Goal: Navigation & Orientation: Find specific page/section

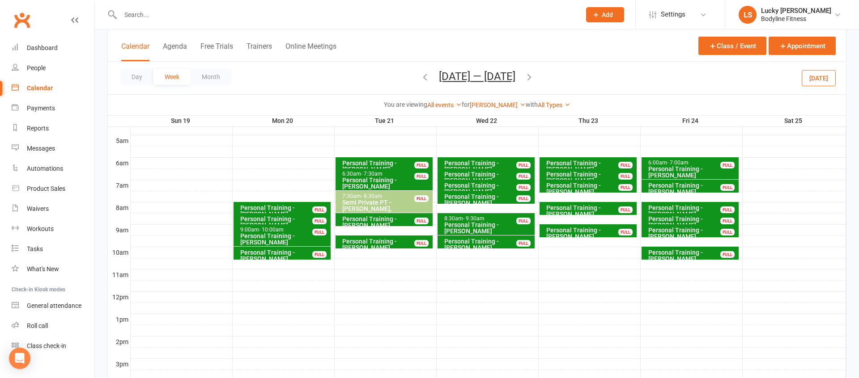
scroll to position [0, 0]
click at [496, 110] on div "You are viewing All events All events Empty events Full events Non-empty events…" at bounding box center [477, 104] width 738 height 21
click at [496, 104] on link "[PERSON_NAME]" at bounding box center [498, 105] width 56 height 7
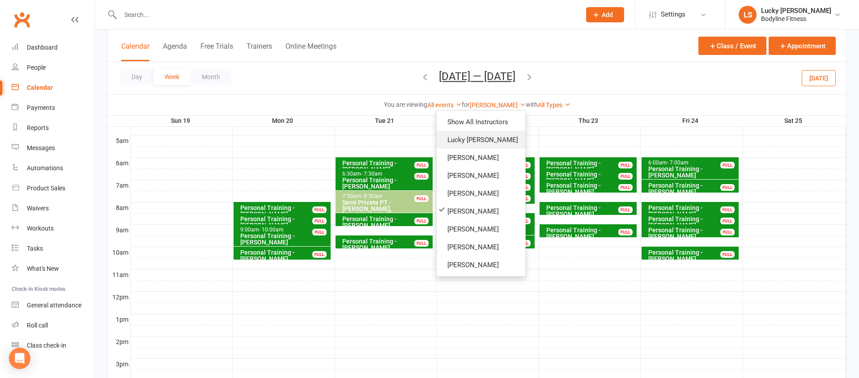
click at [482, 143] on link "Lucky [PERSON_NAME]" at bounding box center [481, 140] width 89 height 18
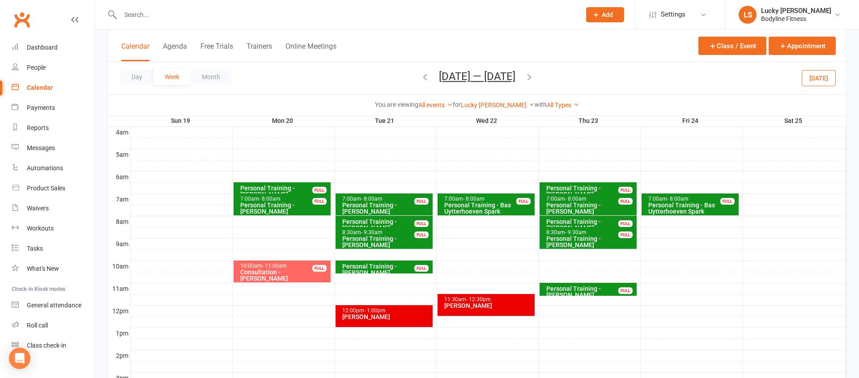
scroll to position [85, 0]
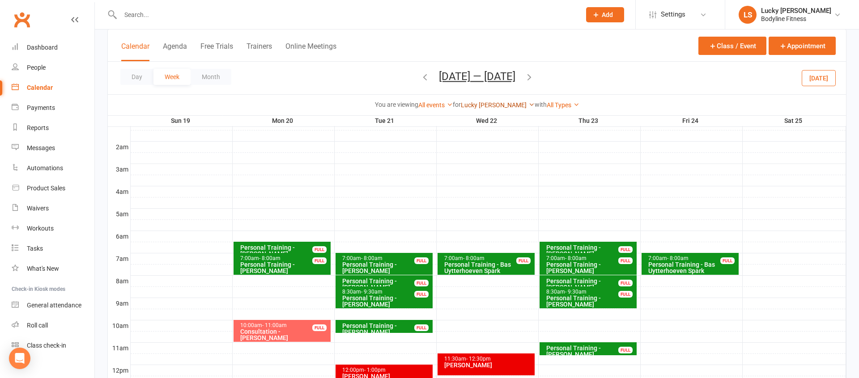
click at [492, 104] on link "Lucky [PERSON_NAME]" at bounding box center [498, 105] width 74 height 7
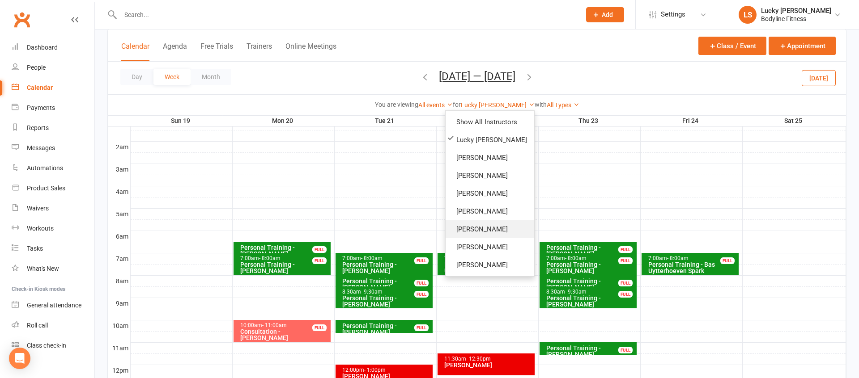
click at [489, 222] on link "[PERSON_NAME]" at bounding box center [489, 229] width 89 height 18
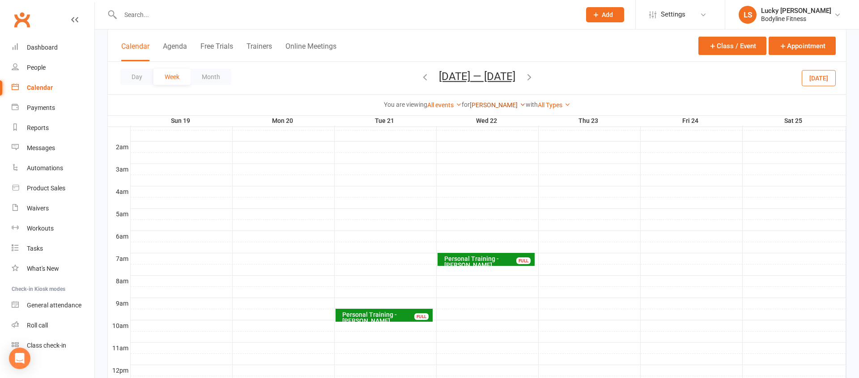
click at [488, 102] on link "[PERSON_NAME]" at bounding box center [498, 105] width 56 height 7
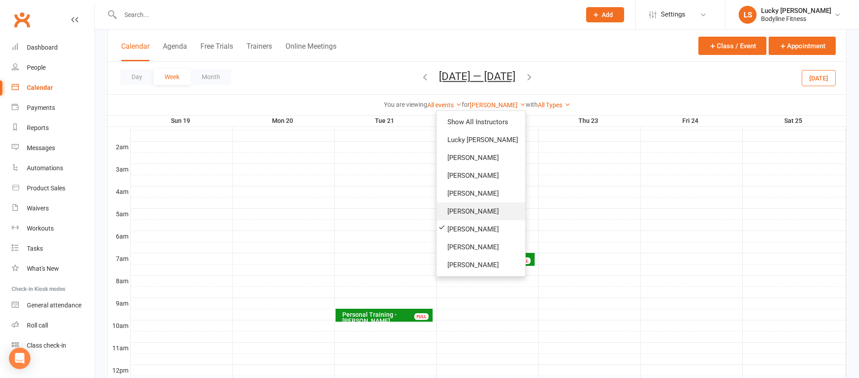
click at [455, 213] on link "[PERSON_NAME]" at bounding box center [481, 212] width 89 height 18
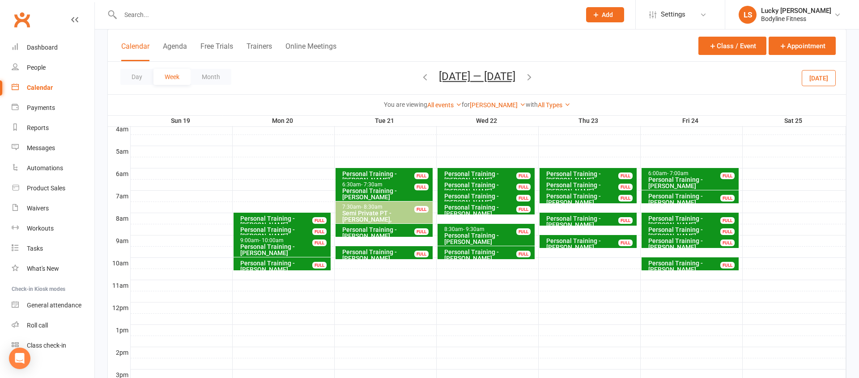
scroll to position [142, 0]
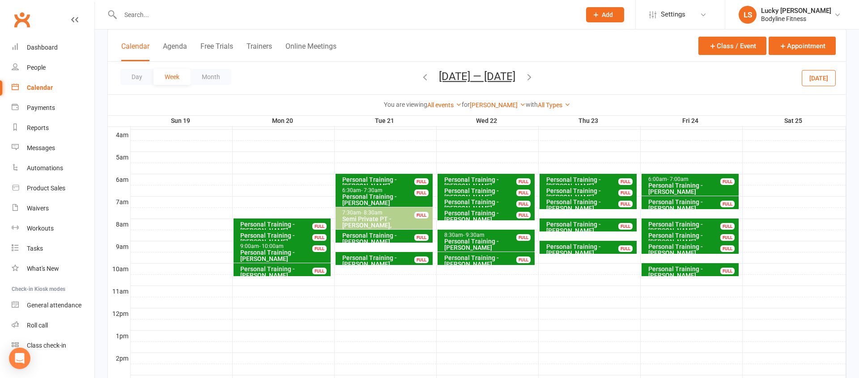
click at [430, 81] on span "[DATE] — [DATE] [DATE] Sun Mon Tue Wed Thu Fri Sat 28 29 30 01 02 03 04 05 06 0…" at bounding box center [477, 78] width 94 height 16
click at [423, 81] on icon "button" at bounding box center [425, 77] width 10 height 10
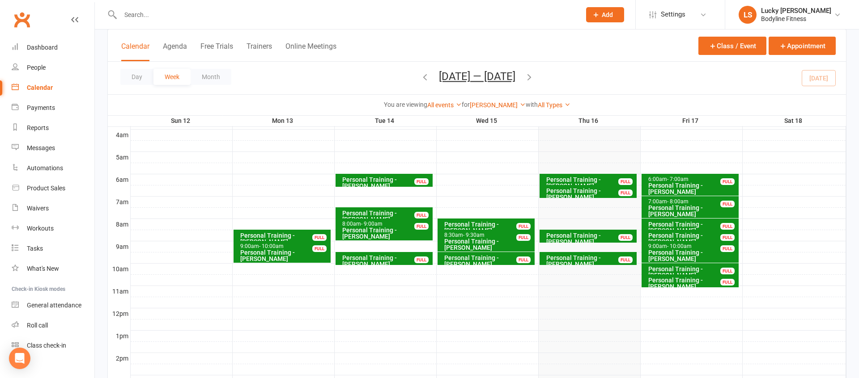
click at [706, 268] on div "Personal Training - [PERSON_NAME]" at bounding box center [692, 272] width 89 height 13
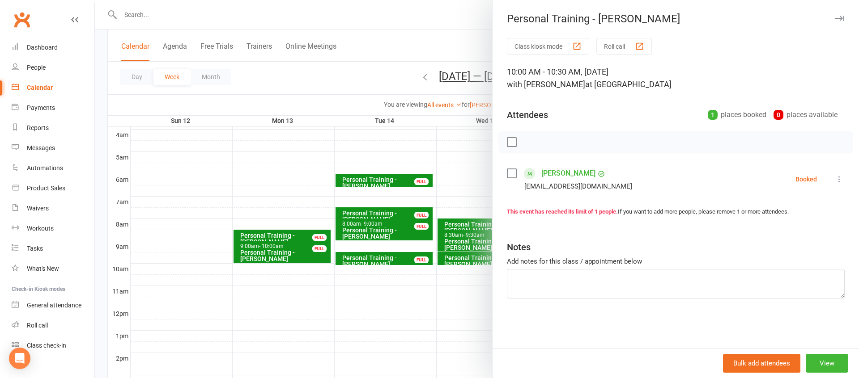
click at [562, 173] on link "[PERSON_NAME]" at bounding box center [568, 173] width 54 height 14
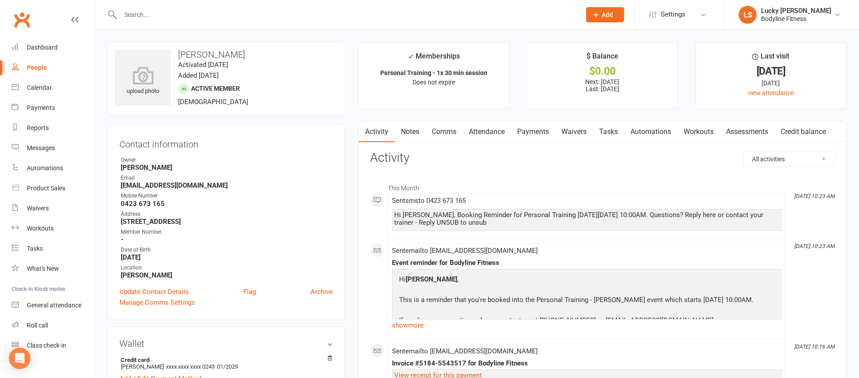
click at [536, 131] on link "Payments" at bounding box center [533, 132] width 44 height 21
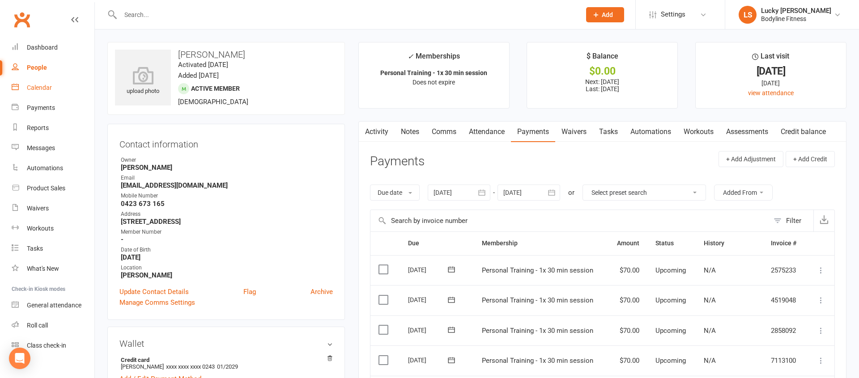
click at [37, 87] on div "Calendar" at bounding box center [39, 87] width 25 height 7
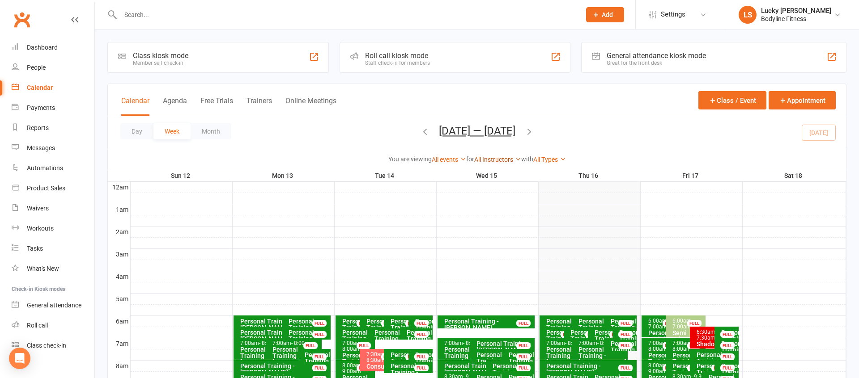
click at [495, 160] on link "All Instructors" at bounding box center [497, 159] width 47 height 7
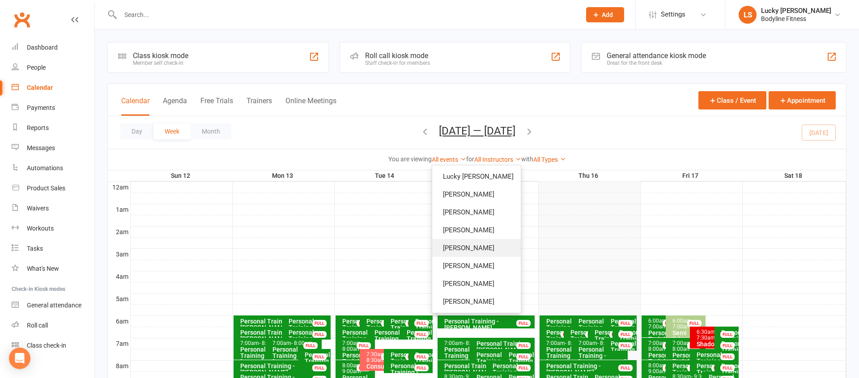
click at [479, 252] on link "[PERSON_NAME]" at bounding box center [476, 248] width 89 height 18
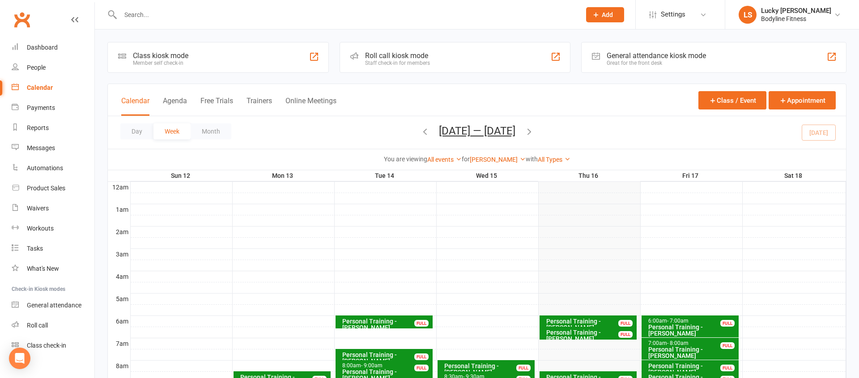
click at [529, 130] on icon "button" at bounding box center [529, 132] width 10 height 10
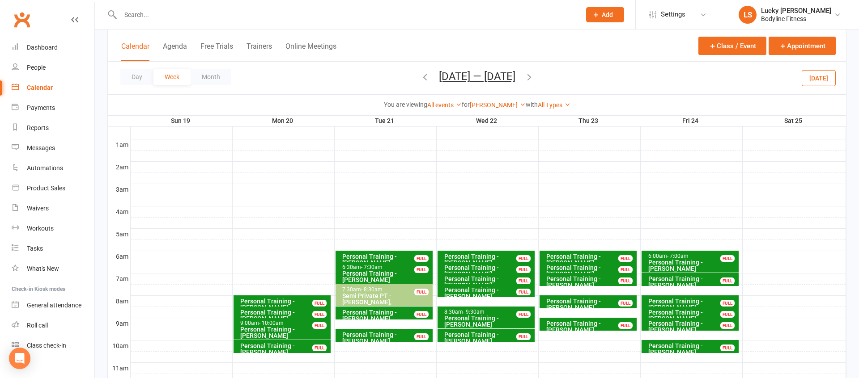
scroll to position [136, 0]
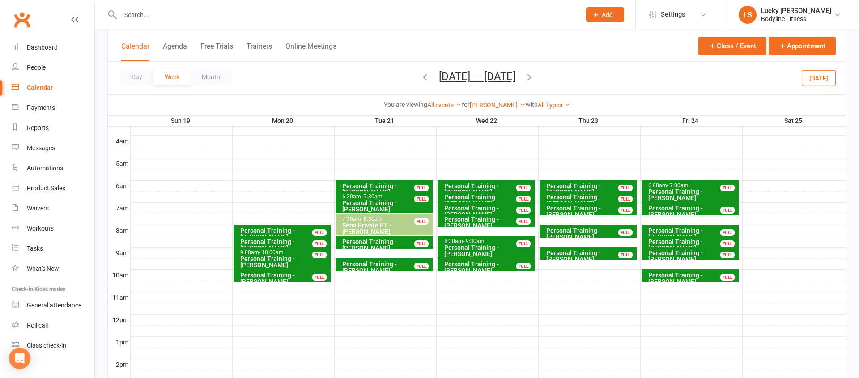
click at [531, 77] on icon "button" at bounding box center [529, 77] width 10 height 10
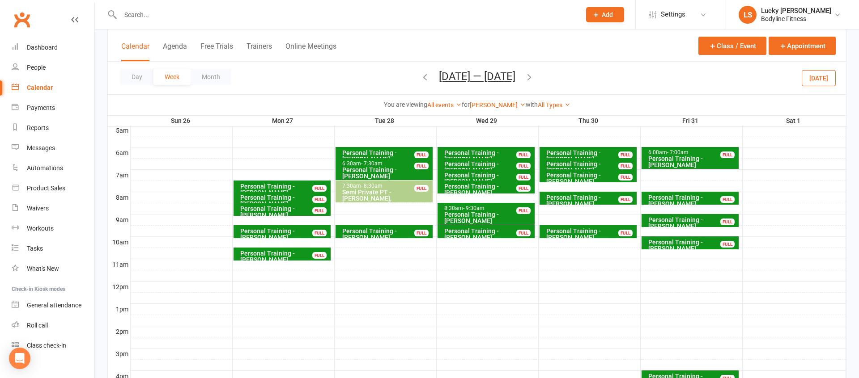
scroll to position [169, 0]
click at [495, 104] on link "[PERSON_NAME]" at bounding box center [498, 105] width 56 height 7
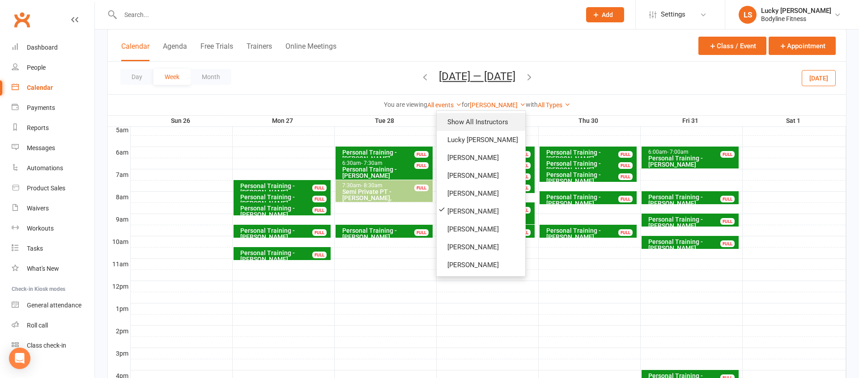
click at [492, 120] on link "Show All Instructors" at bounding box center [481, 122] width 89 height 18
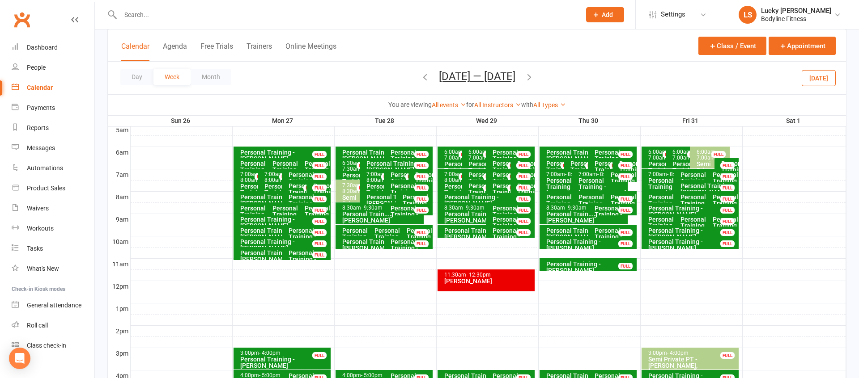
click at [813, 81] on button "[DATE]" at bounding box center [818, 78] width 34 height 16
